Goal: Transaction & Acquisition: Purchase product/service

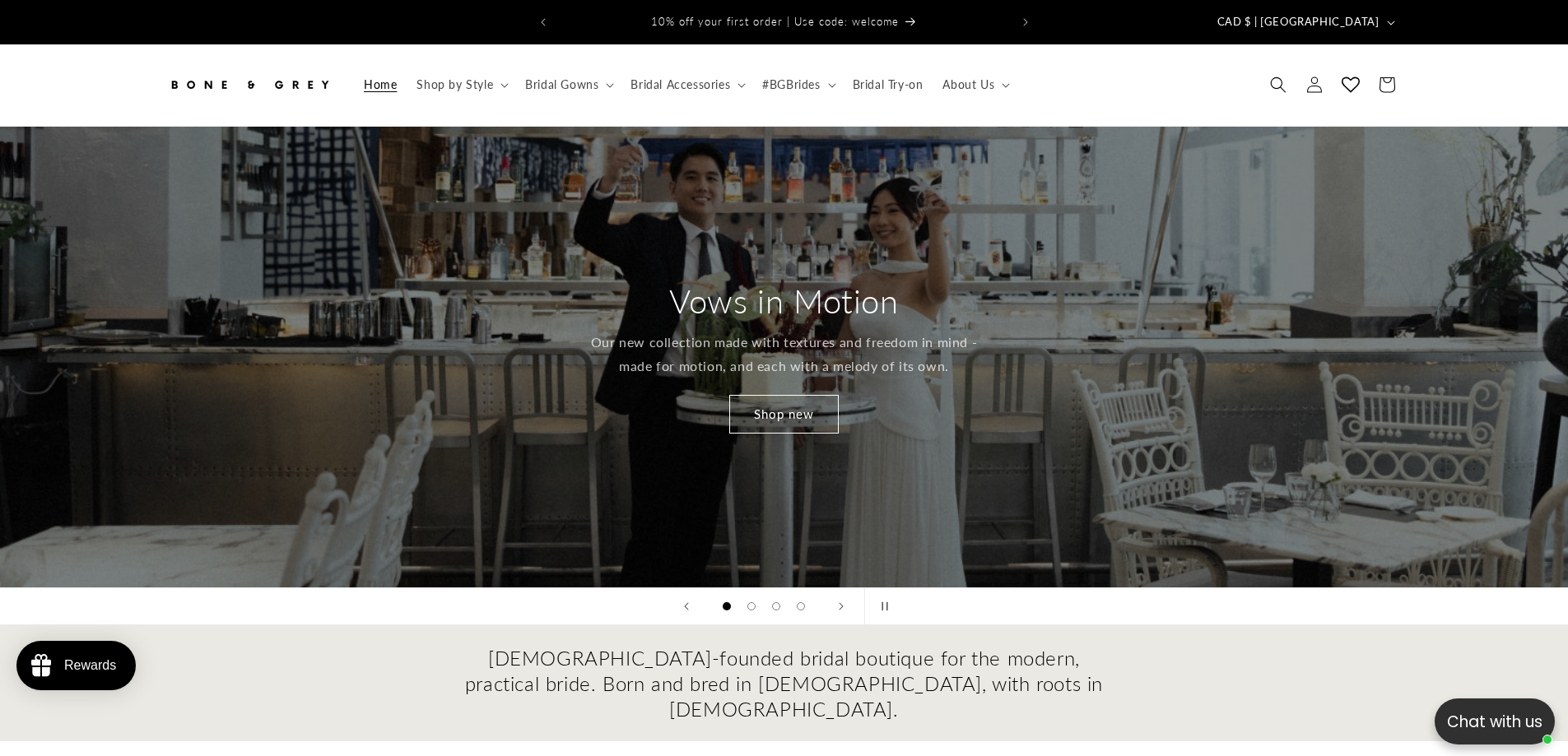
click at [1279, 77] on icon "Search" at bounding box center [1278, 85] width 16 height 16
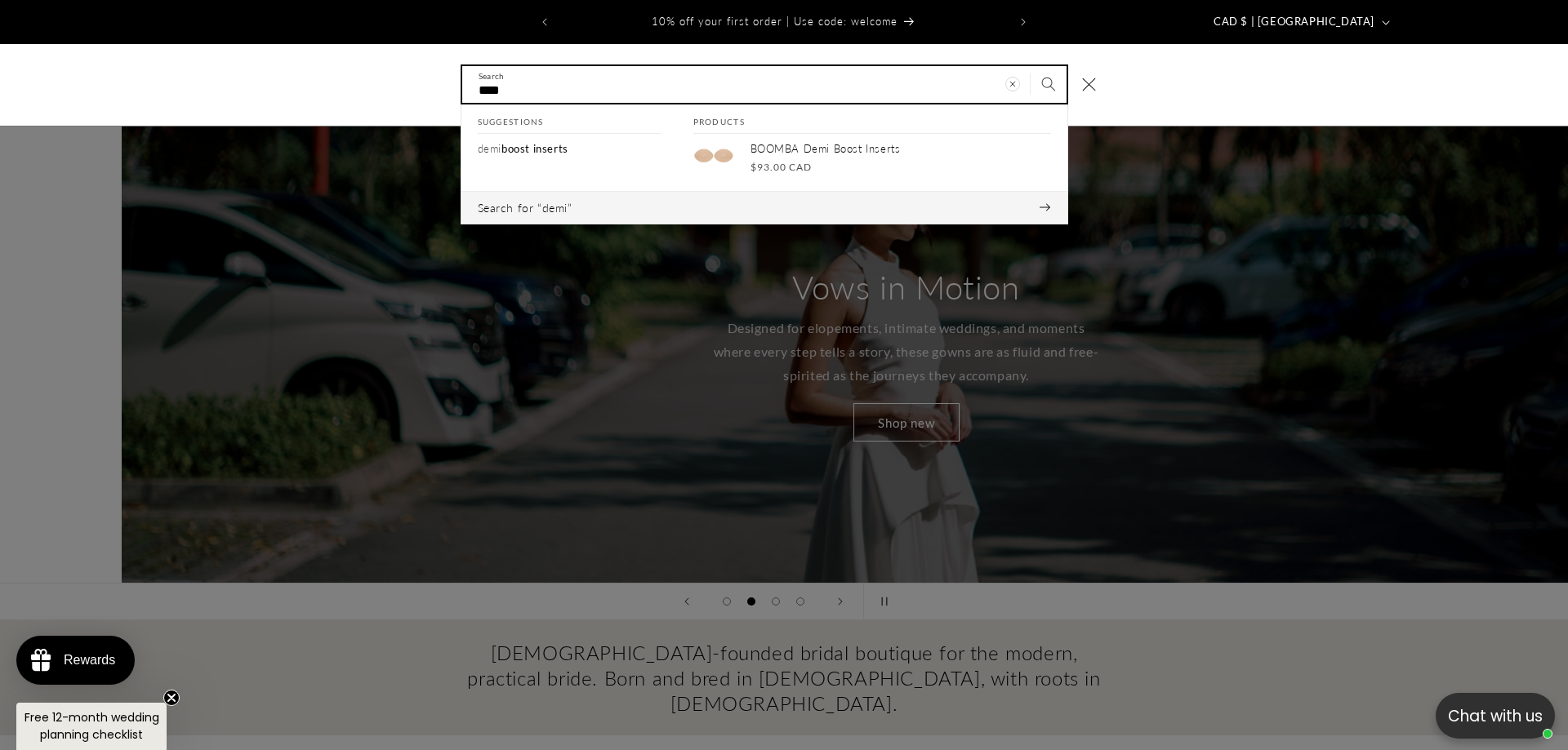
scroll to position [0, 1568]
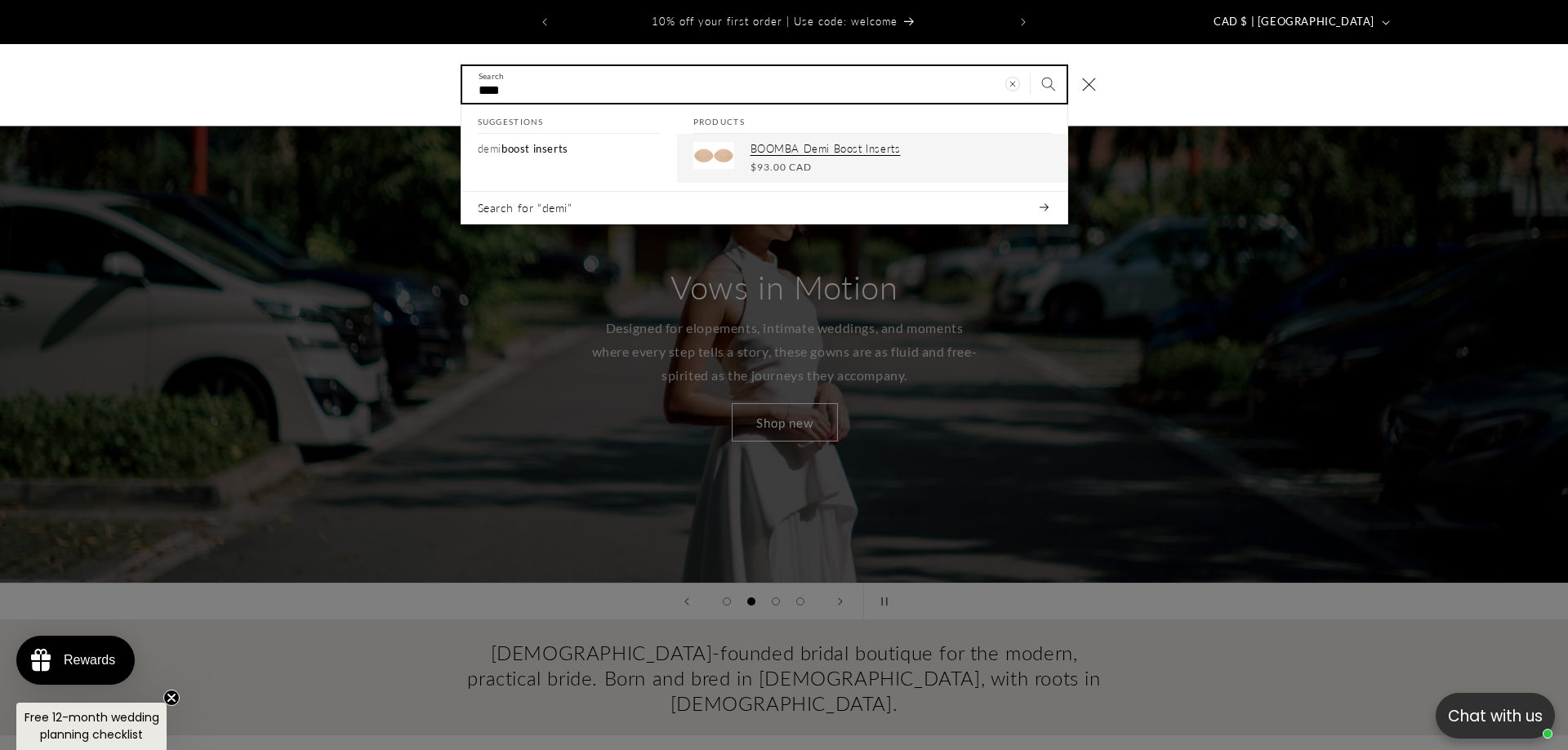
type input "****"
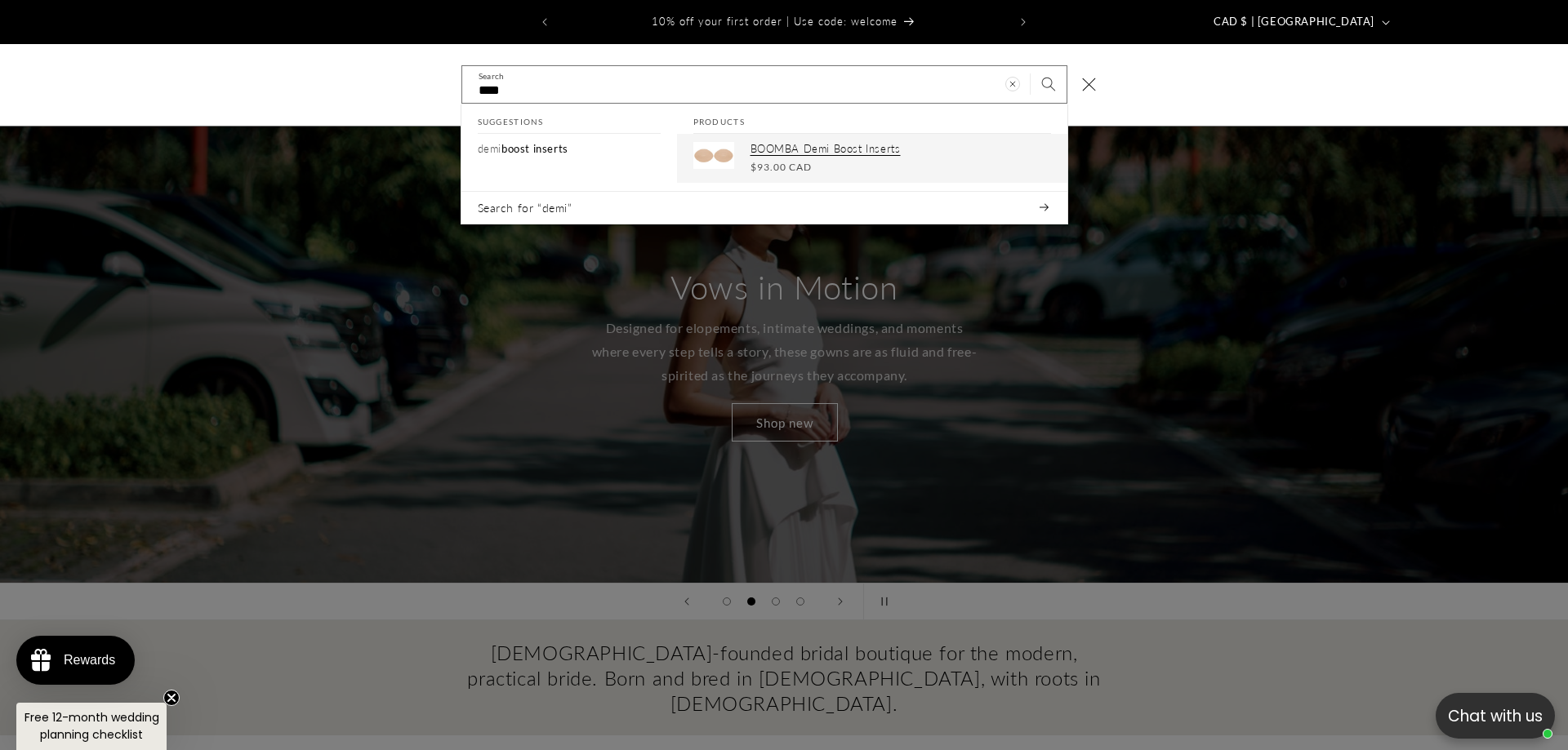
click at [782, 142] on p "BOOMBA Demi Boost Inserts" at bounding box center [901, 149] width 301 height 14
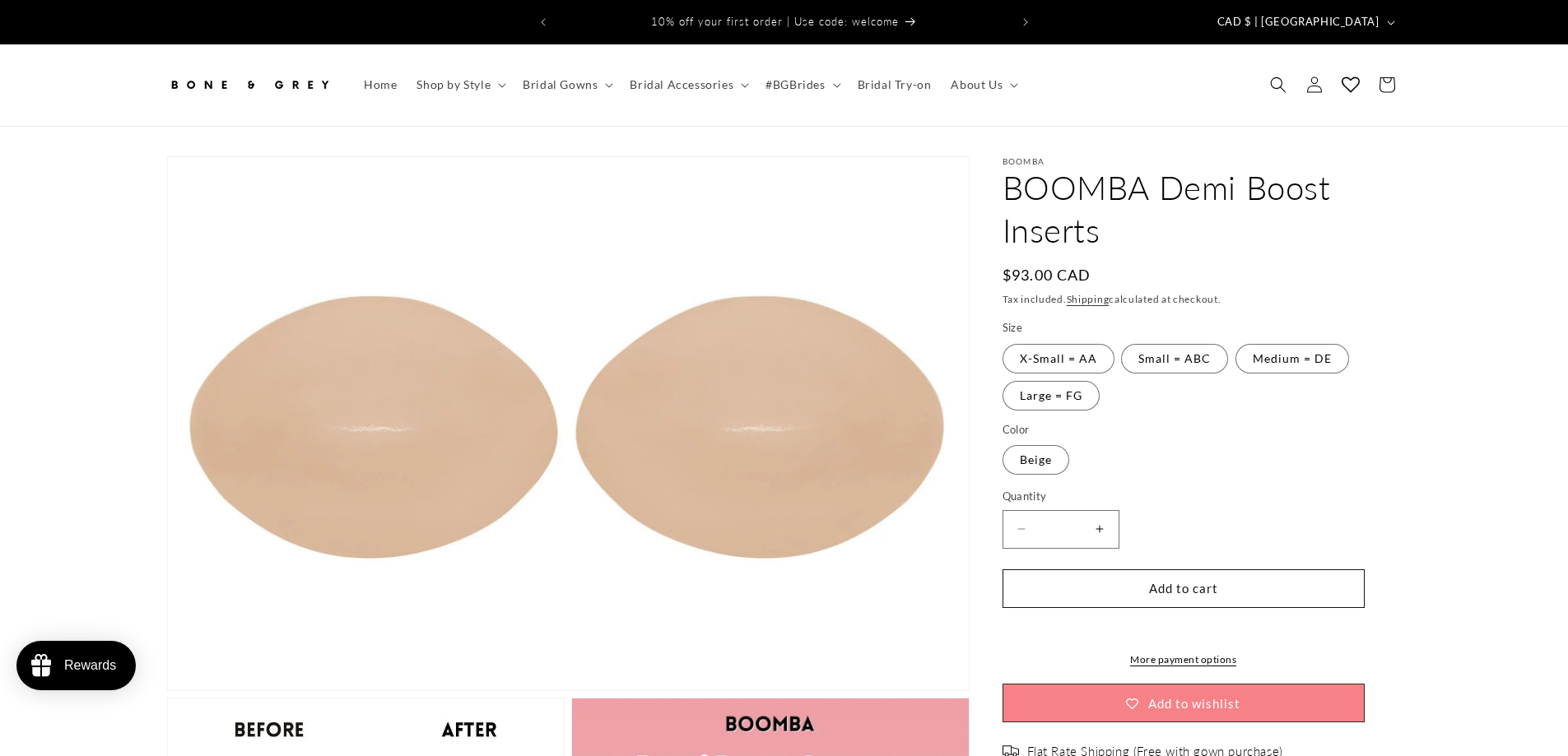
click at [1357, 14] on span "CAD $ | [GEOGRAPHIC_DATA]" at bounding box center [1299, 22] width 162 height 16
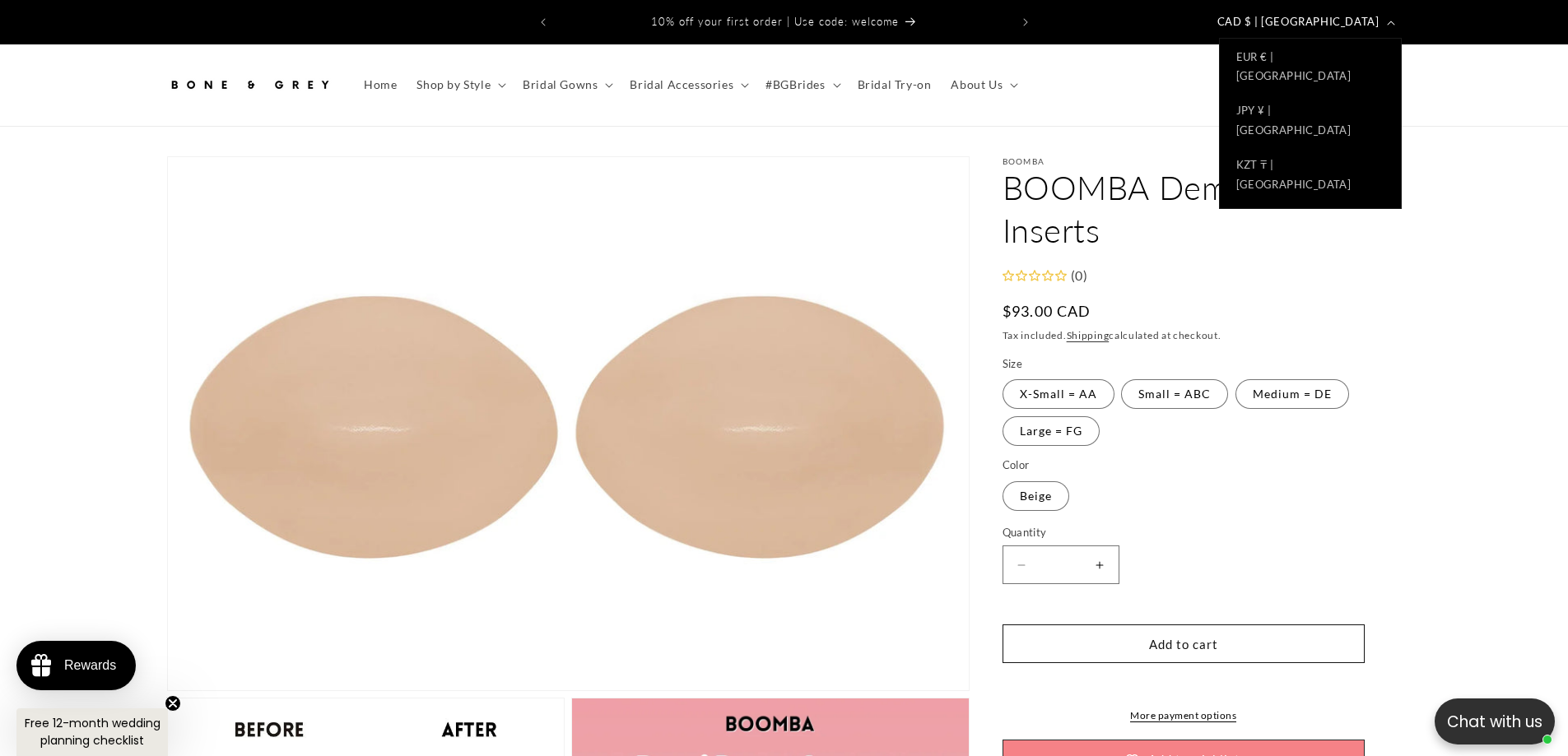
scroll to position [533, 0]
click at [1304, 450] on link "SGD $ | Singapore" at bounding box center [1310, 476] width 181 height 54
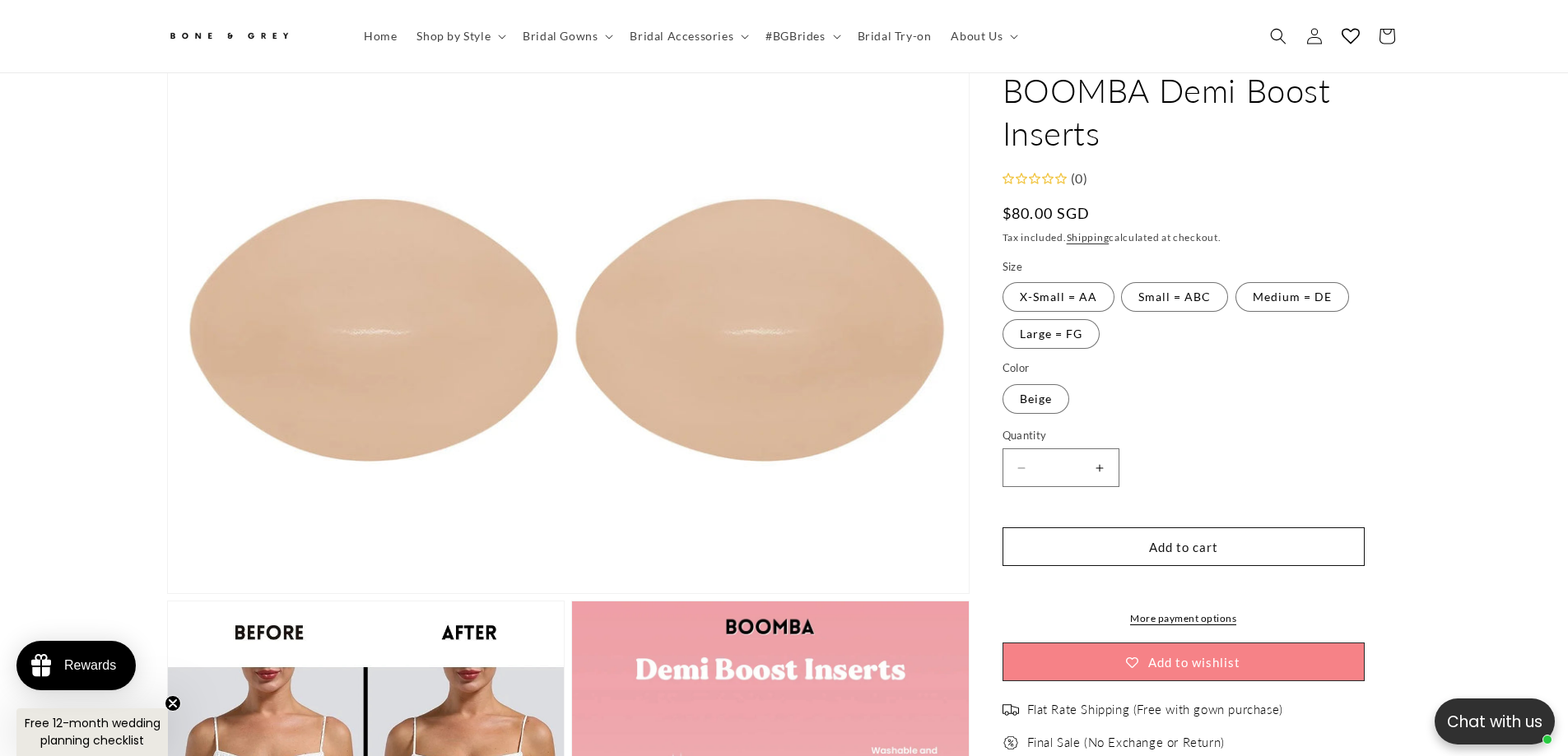
scroll to position [73, 0]
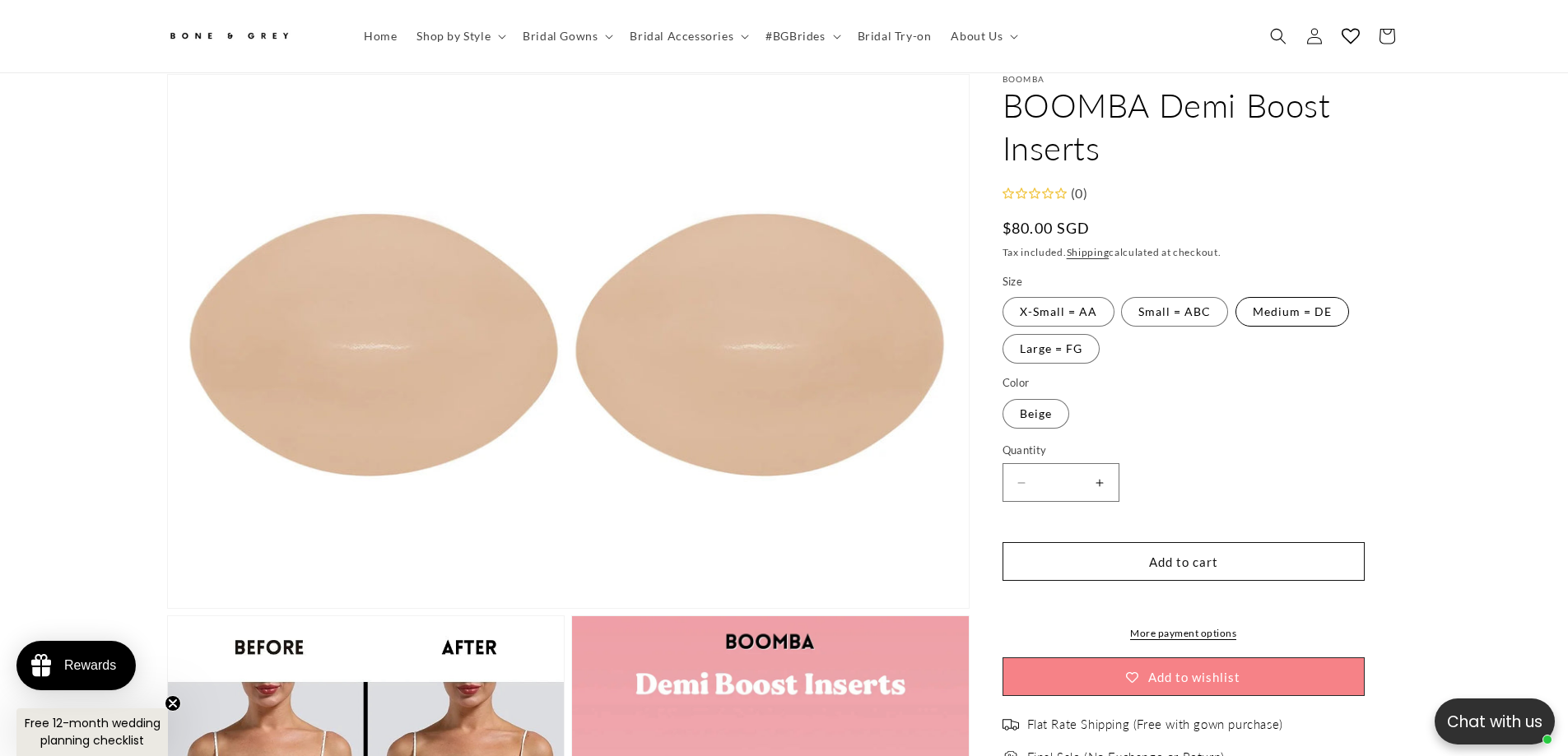
click at [1285, 302] on label "Medium = DE Variant sold out or unavailable" at bounding box center [1293, 312] width 114 height 29
click at [1199, 302] on label "Small = ABC Variant sold out or unavailable" at bounding box center [1174, 312] width 107 height 29
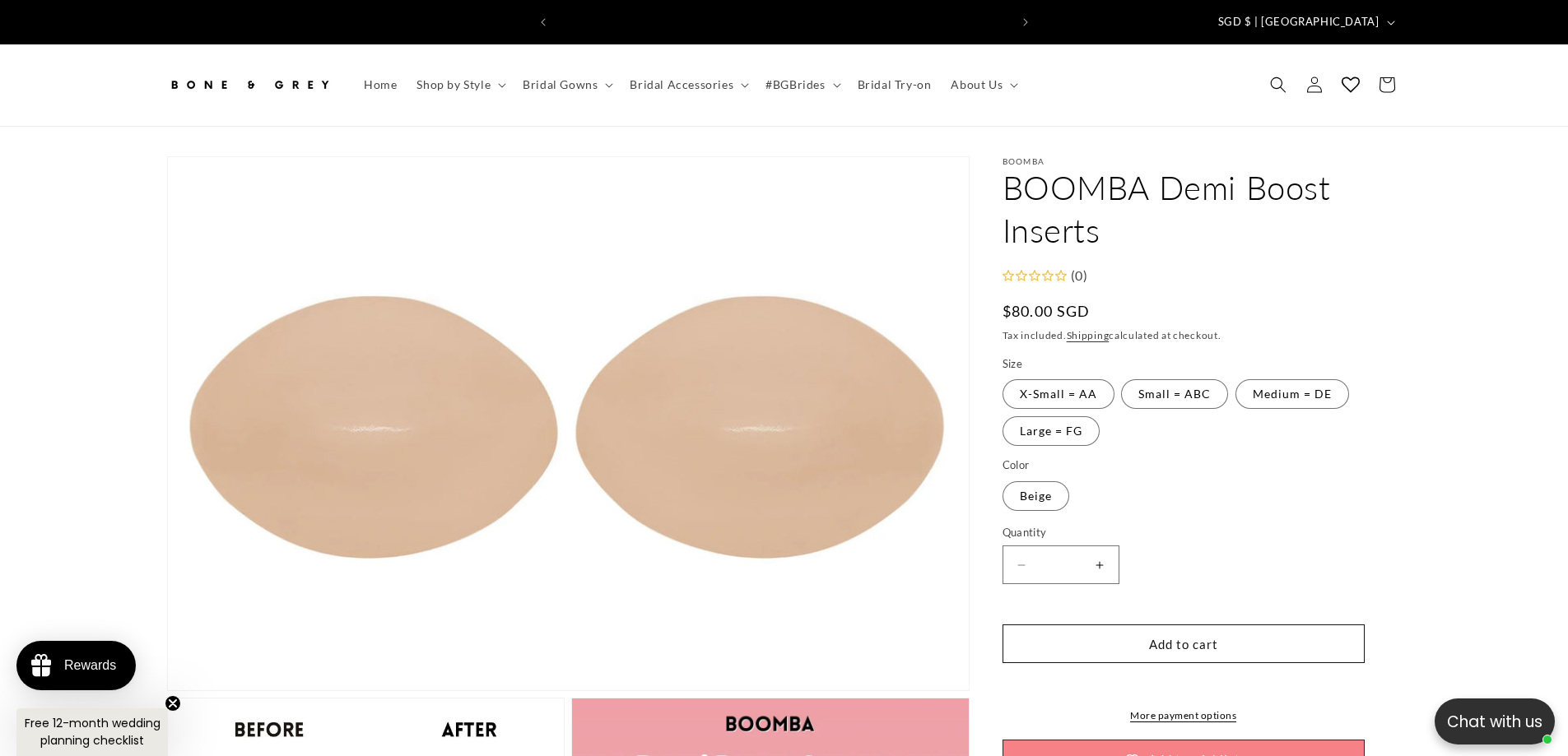
scroll to position [0, 905]
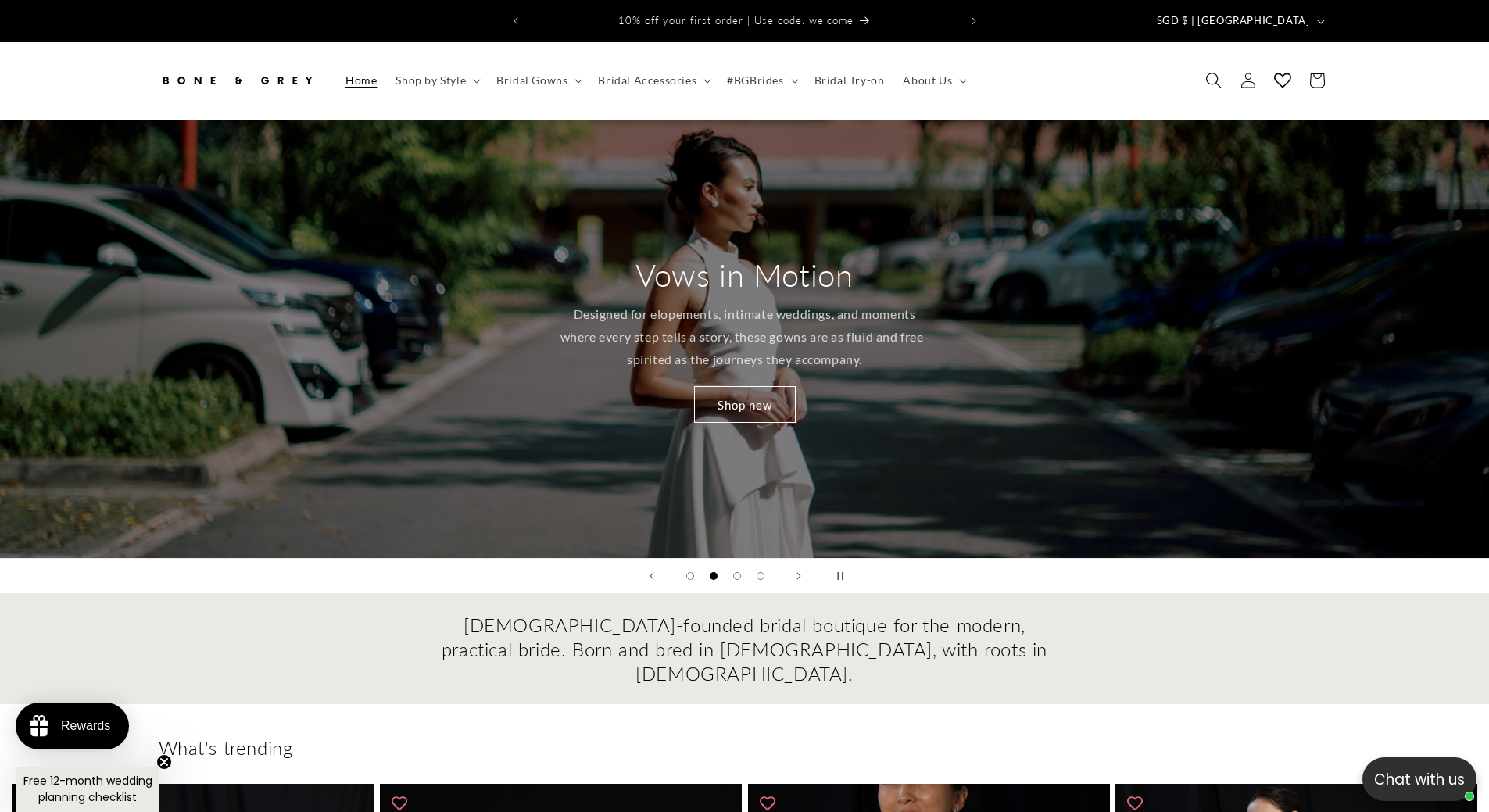
click at [1201, 63] on span "Search" at bounding box center [1214, 80] width 35 height 35
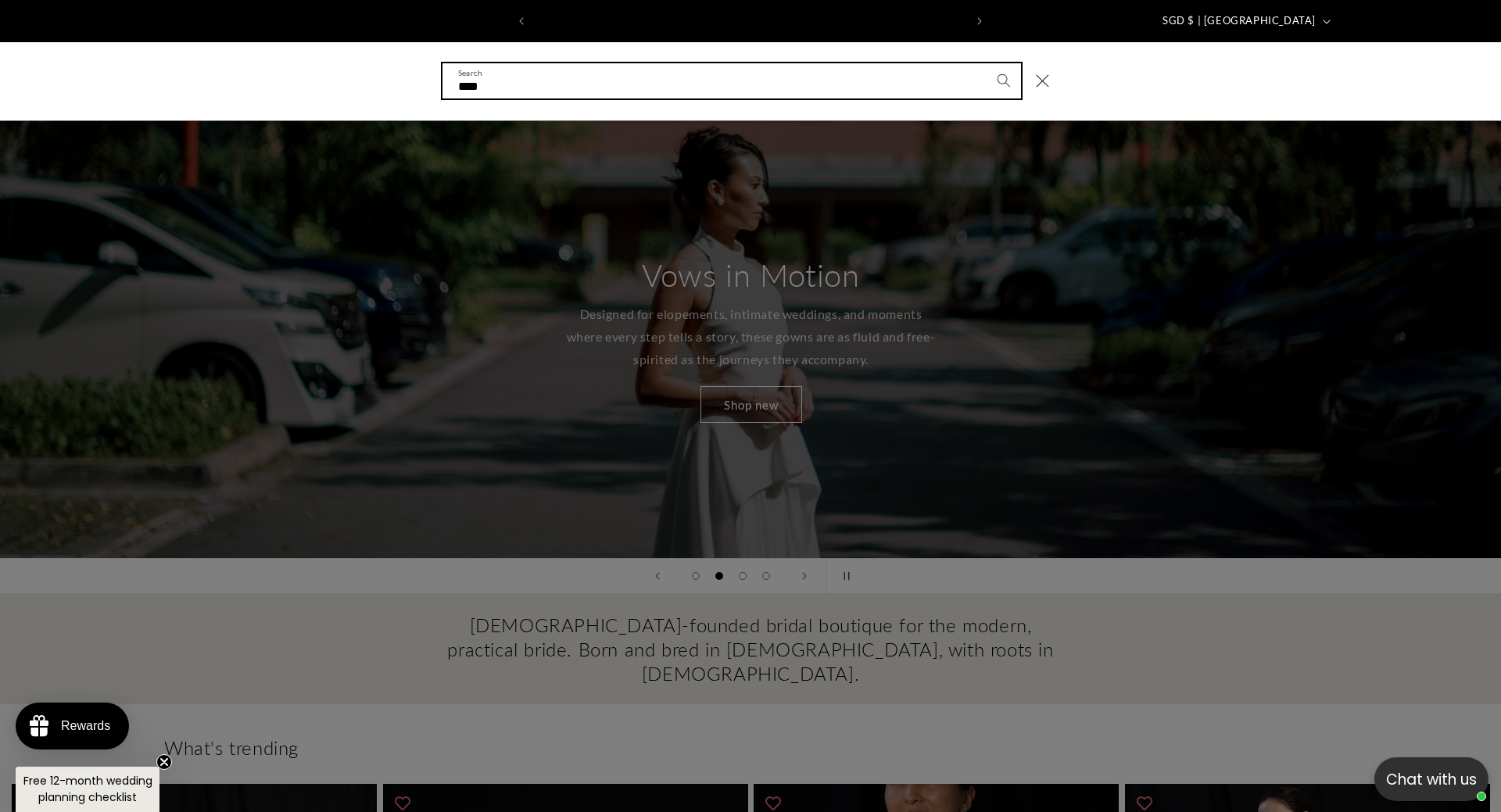
scroll to position [0, 430]
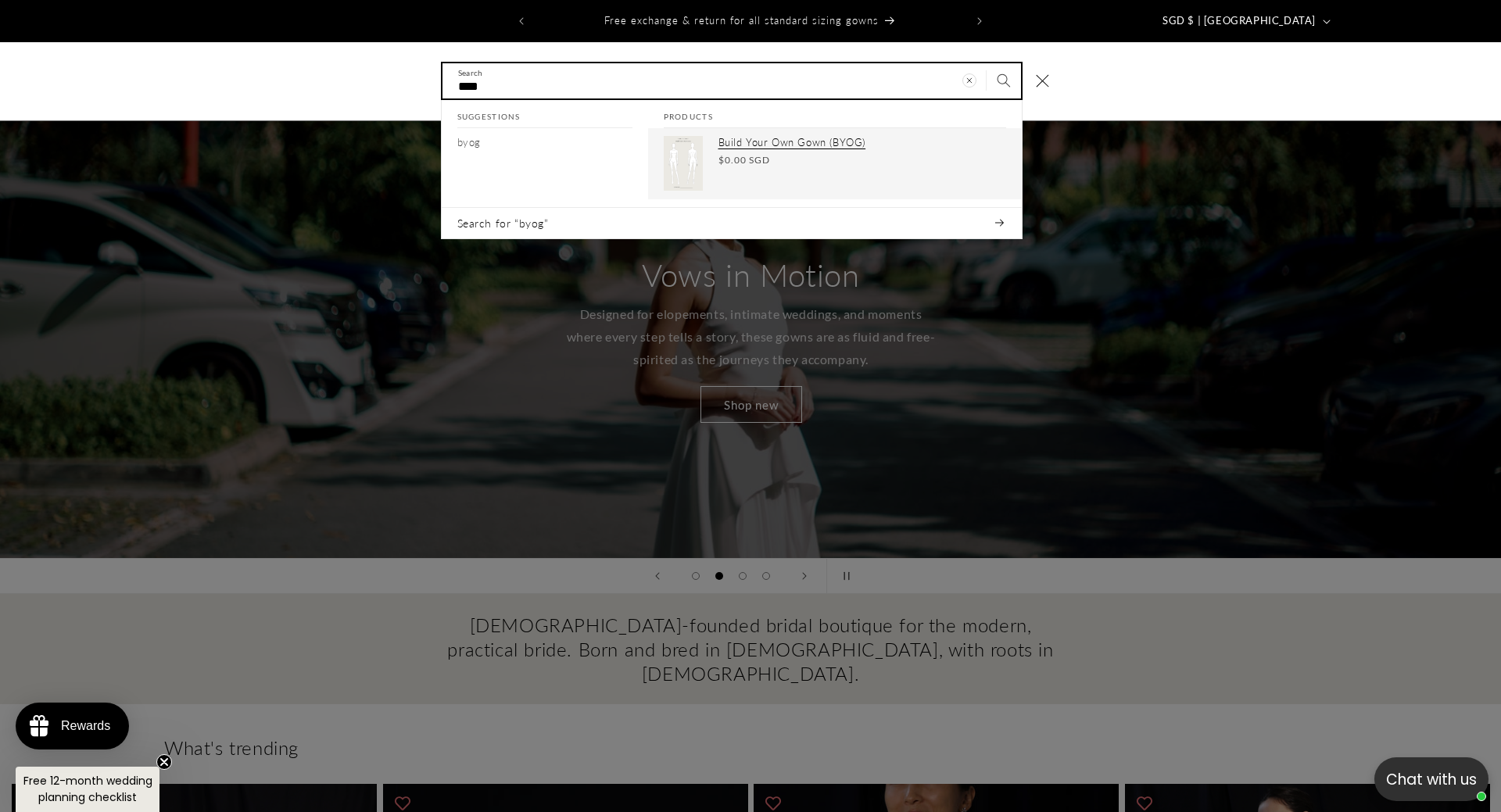
type input "****"
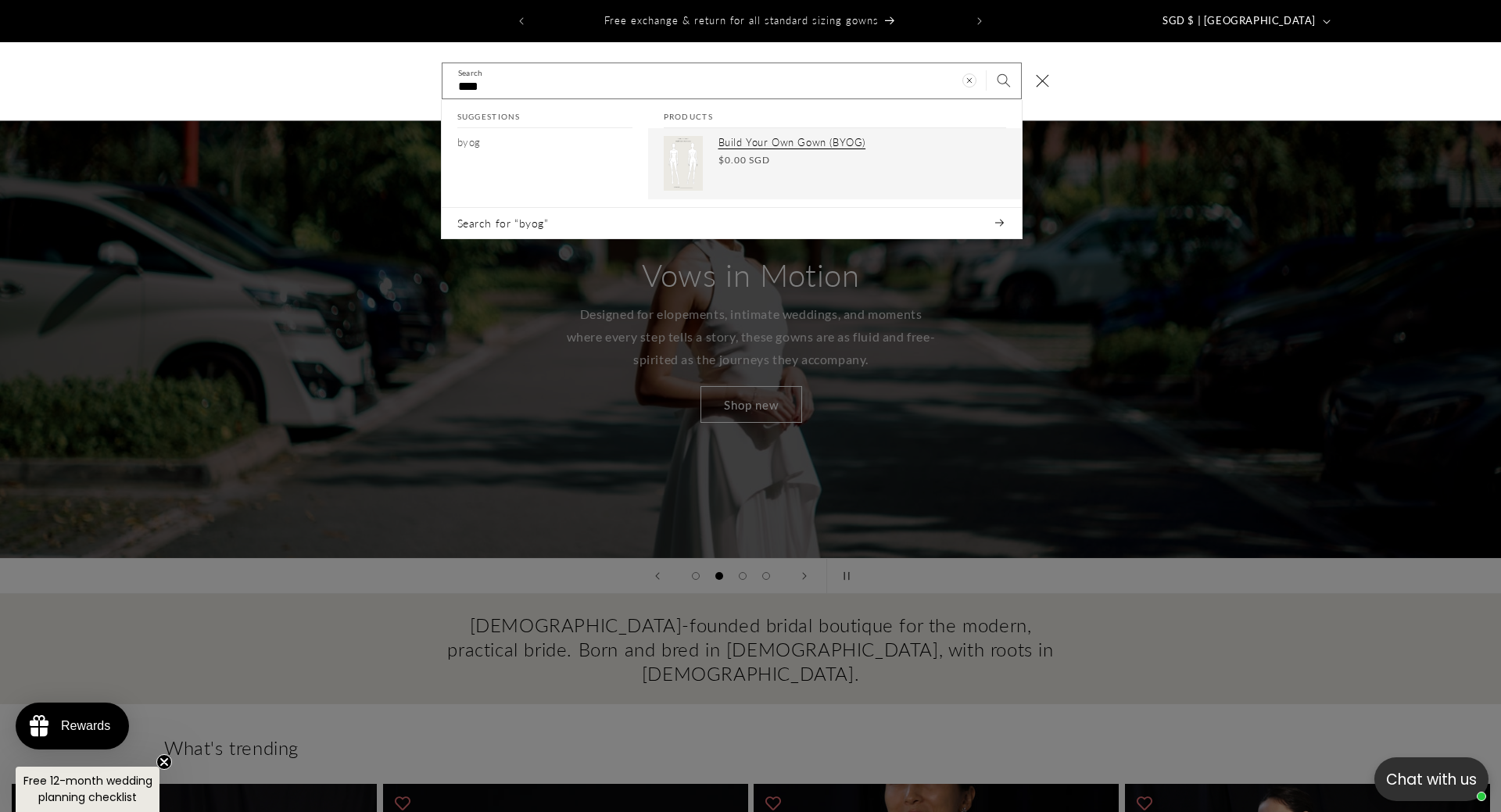
click at [764, 153] on span "$0.00 SGD" at bounding box center [744, 160] width 52 height 14
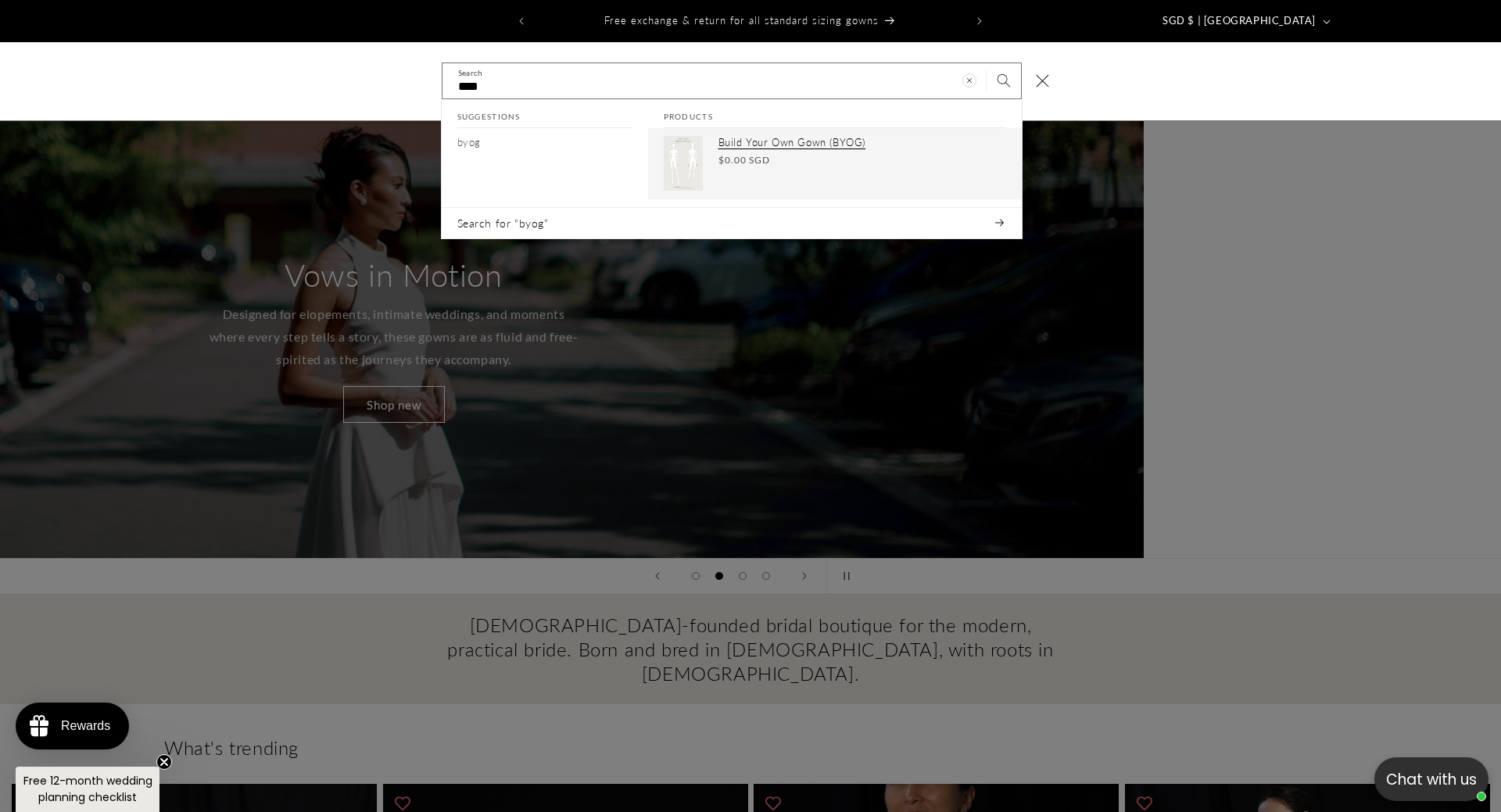
scroll to position [0, 2080]
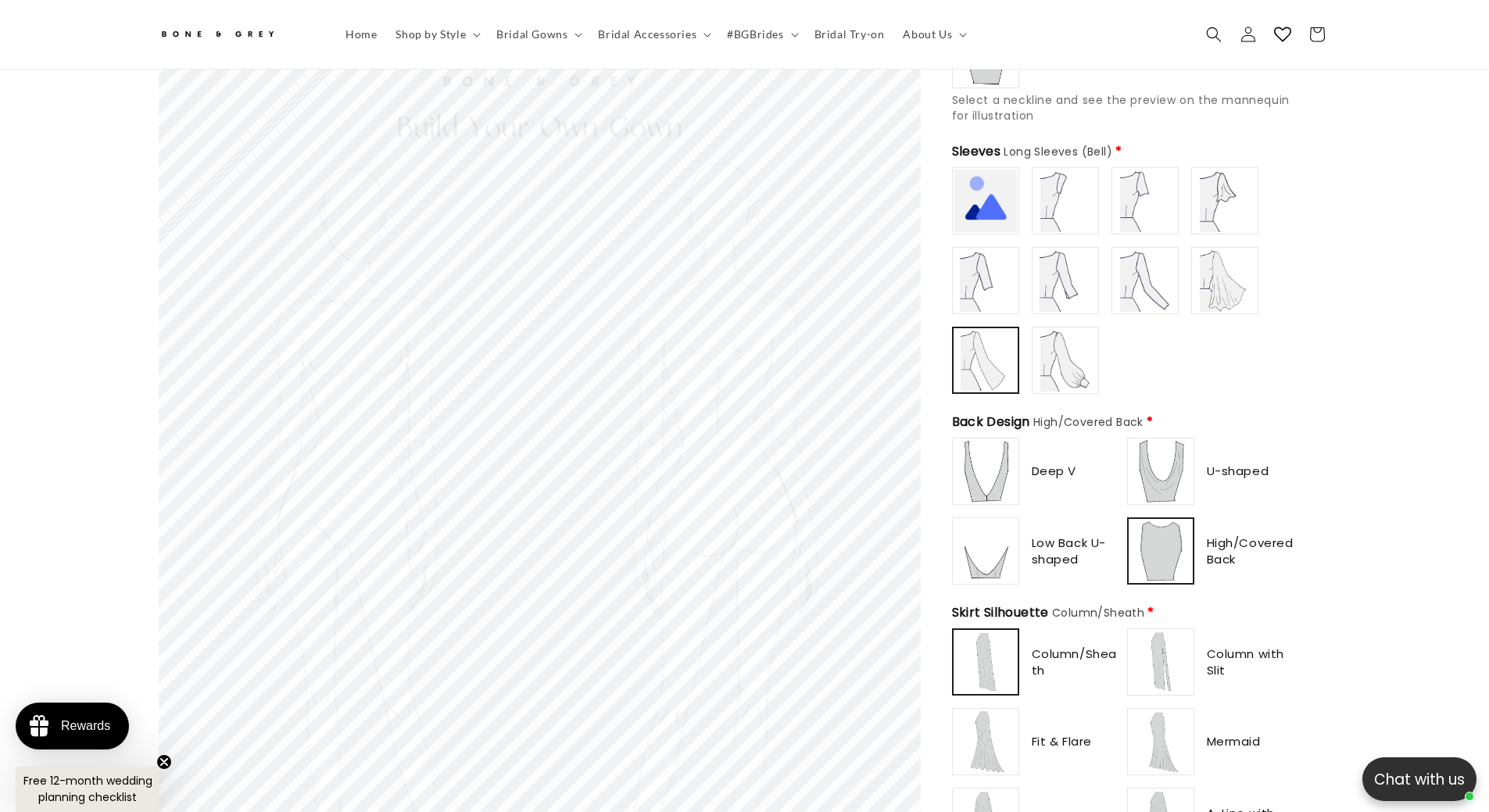
scroll to position [0, 430]
